Goal: Book appointment/travel/reservation

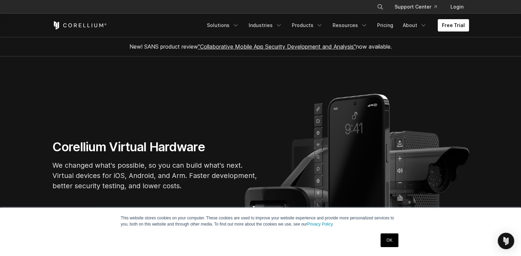
click at [455, 27] on link "Free Trial" at bounding box center [452, 25] width 31 height 12
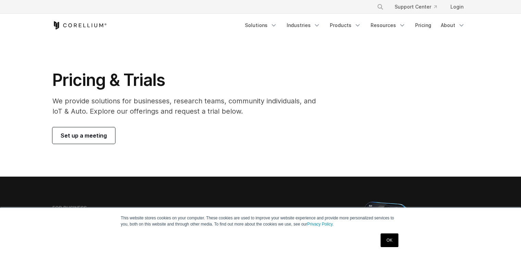
click at [103, 133] on span "Set up a meeting" at bounding box center [84, 135] width 46 height 8
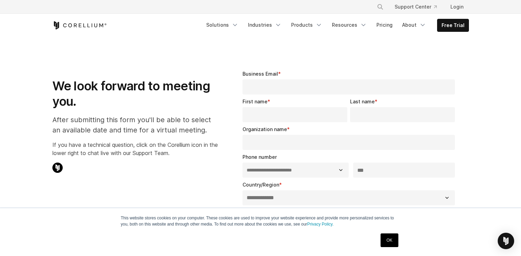
select select "**"
